Goal: Check status: Check status

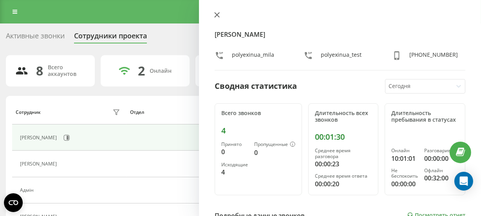
click at [217, 13] on icon at bounding box center [216, 14] width 5 height 5
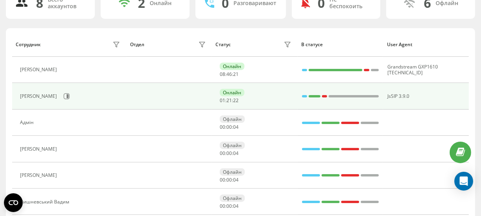
scroll to position [71, 0]
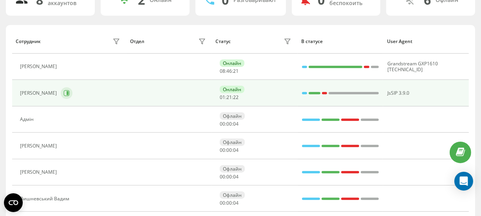
click at [70, 92] on icon at bounding box center [66, 93] width 6 height 6
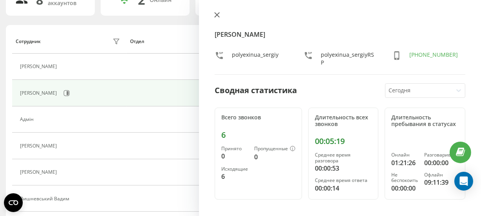
click at [216, 12] on icon at bounding box center [216, 14] width 5 height 5
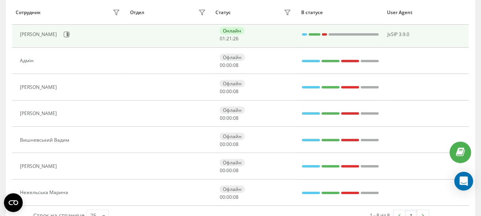
scroll to position [142, 0]
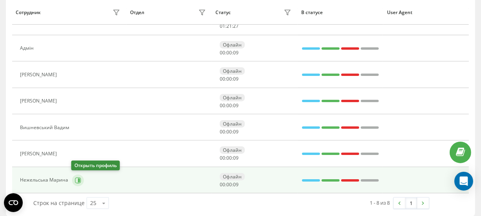
click at [72, 178] on button at bounding box center [78, 181] width 12 height 12
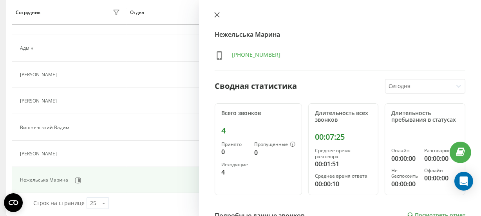
click at [218, 12] on button at bounding box center [217, 15] width 10 height 7
